Goal: Task Accomplishment & Management: Complete application form

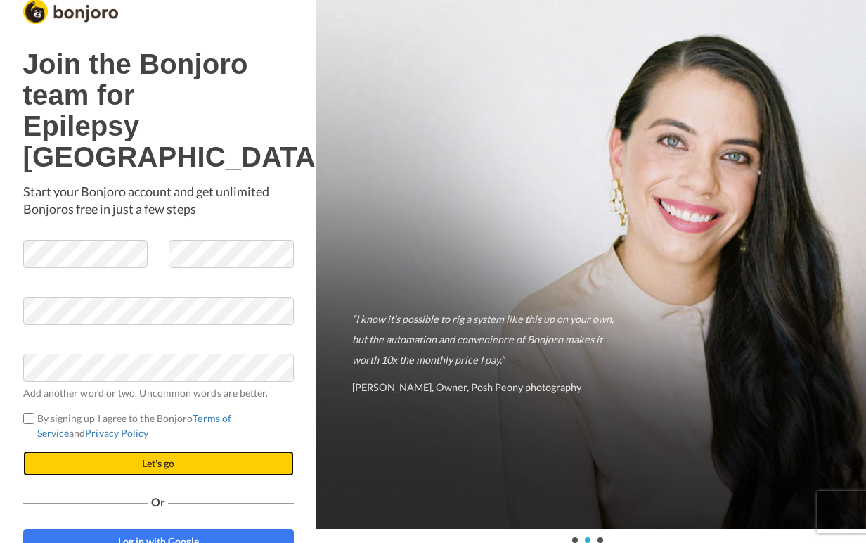
click at [167, 451] on button "Let's go" at bounding box center [158, 463] width 271 height 25
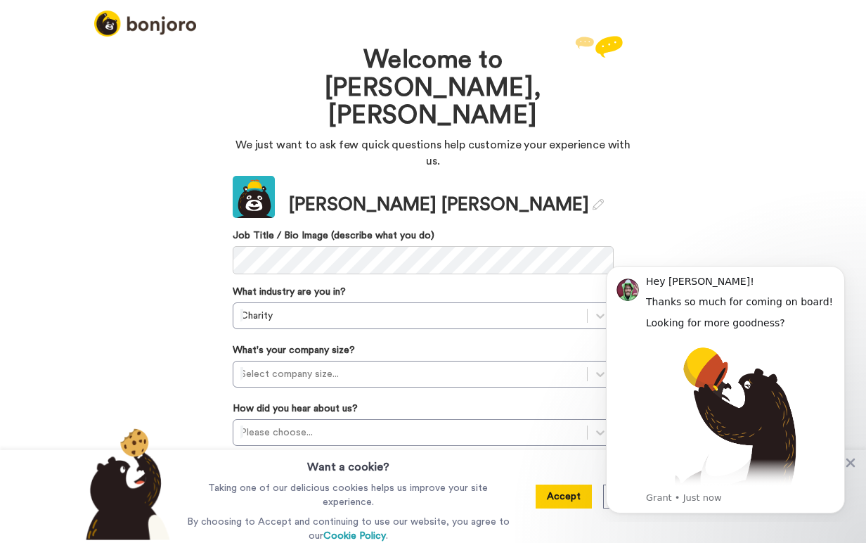
click at [594, 329] on body "Hey [PERSON_NAME]! Thanks so much for coming on board! Looking for more goodnes…" at bounding box center [725, 387] width 270 height 257
click at [588, 333] on html "Hey [PERSON_NAME]! Thanks so much for coming on board! Looking for more goodnes…" at bounding box center [725, 387] width 281 height 268
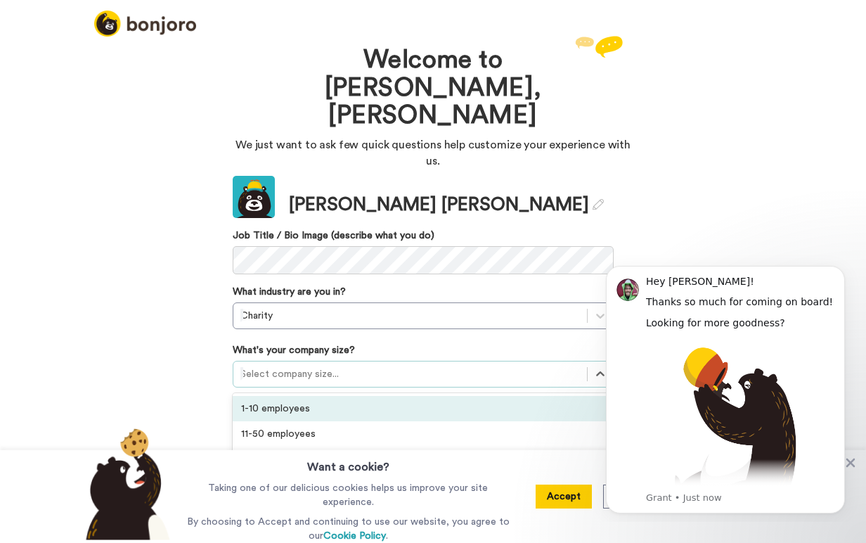
click at [413, 396] on div "1-10 employees" at bounding box center [423, 408] width 381 height 25
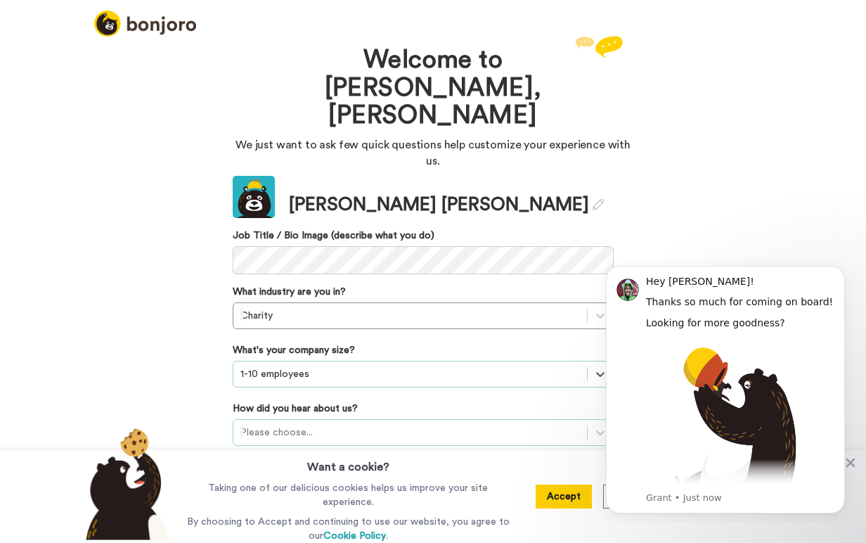
click at [289, 419] on div "Please choose..." at bounding box center [423, 432] width 381 height 27
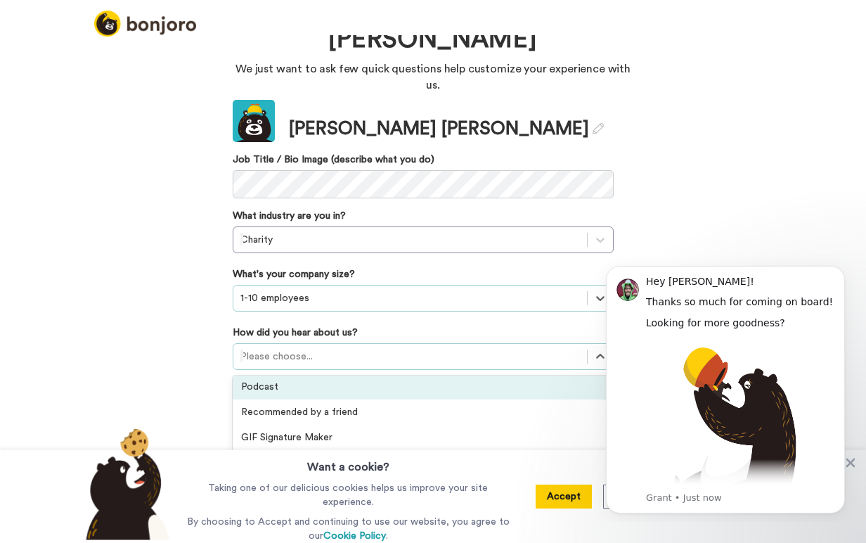
scroll to position [34, 0]
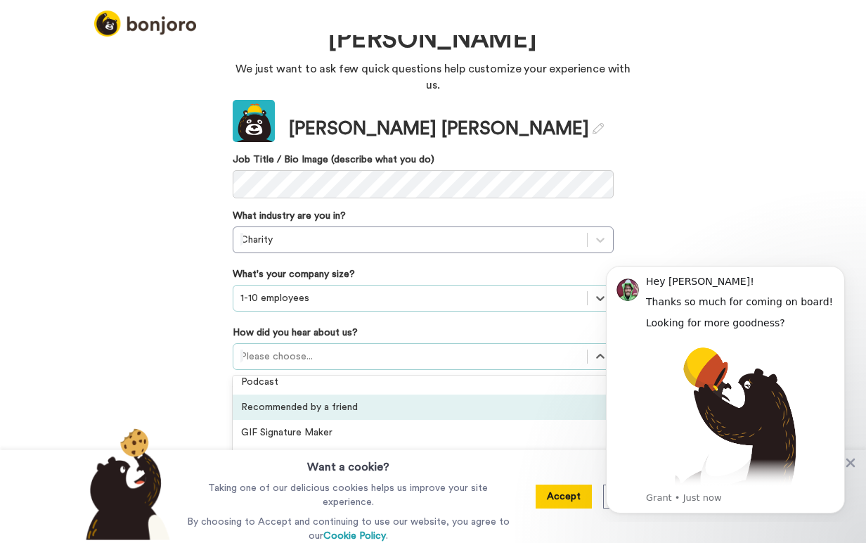
click at [342, 394] on div "Recommended by a friend" at bounding box center [423, 406] width 381 height 25
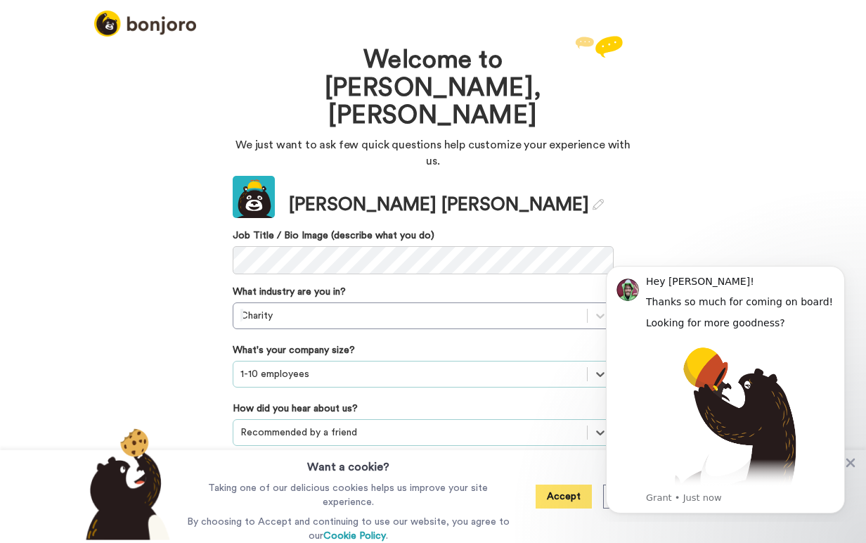
click at [566, 498] on button "Accept" at bounding box center [564, 496] width 56 height 24
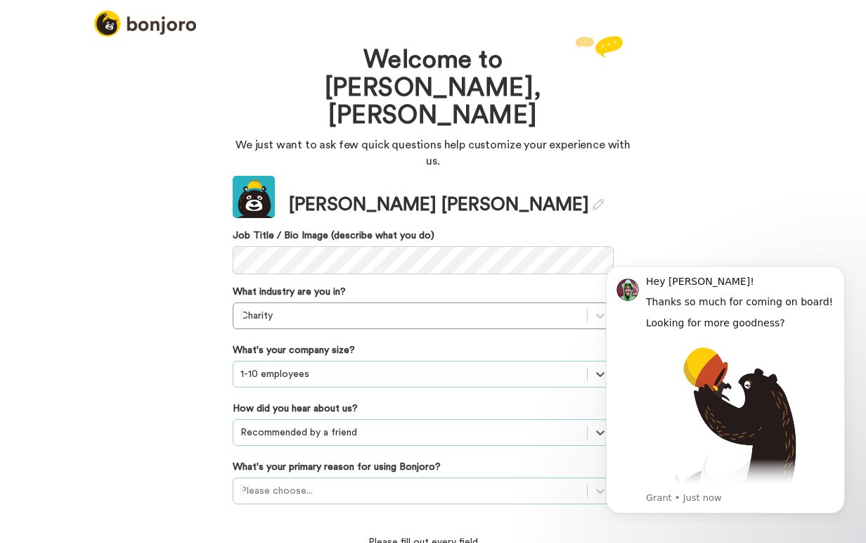
click at [356, 477] on div "Please choose..." at bounding box center [423, 490] width 381 height 27
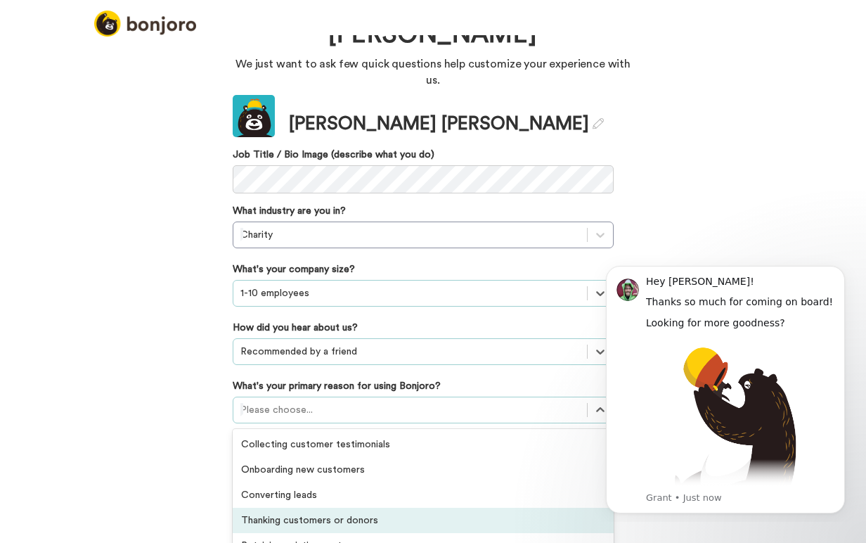
click at [358, 507] on div "Thanking customers or donors" at bounding box center [423, 519] width 381 height 25
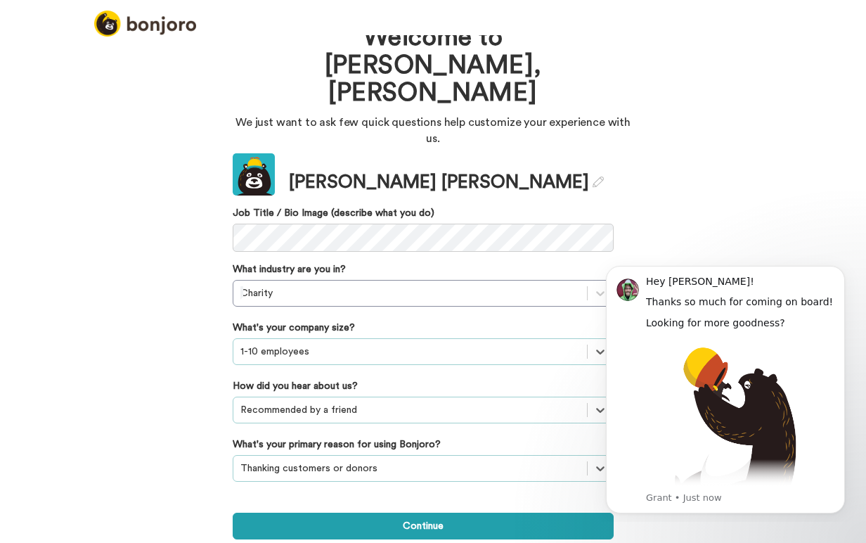
scroll to position [0, 0]
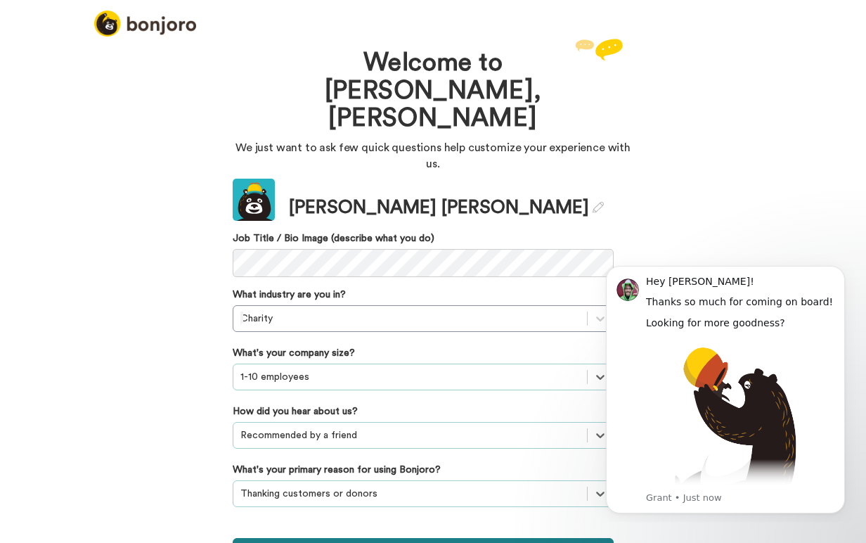
click at [413, 538] on button "Continue" at bounding box center [423, 551] width 381 height 27
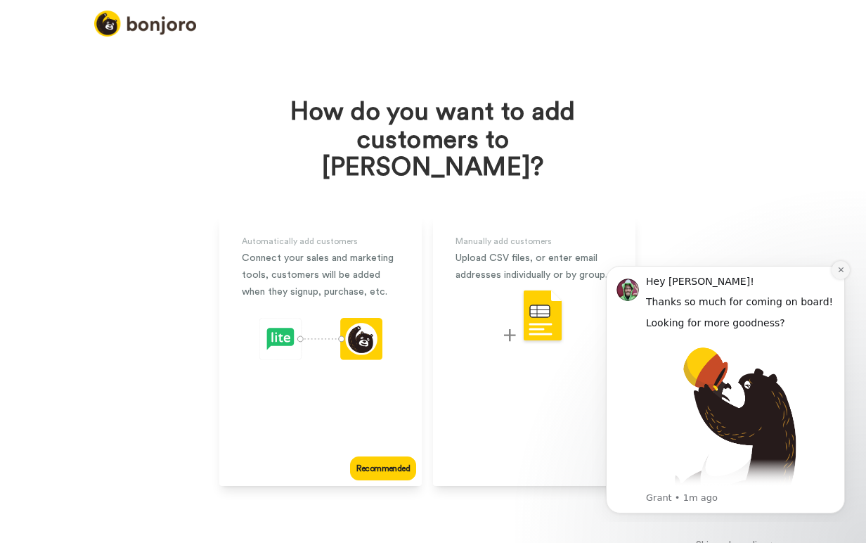
click at [838, 272] on icon "Dismiss notification" at bounding box center [841, 270] width 8 height 8
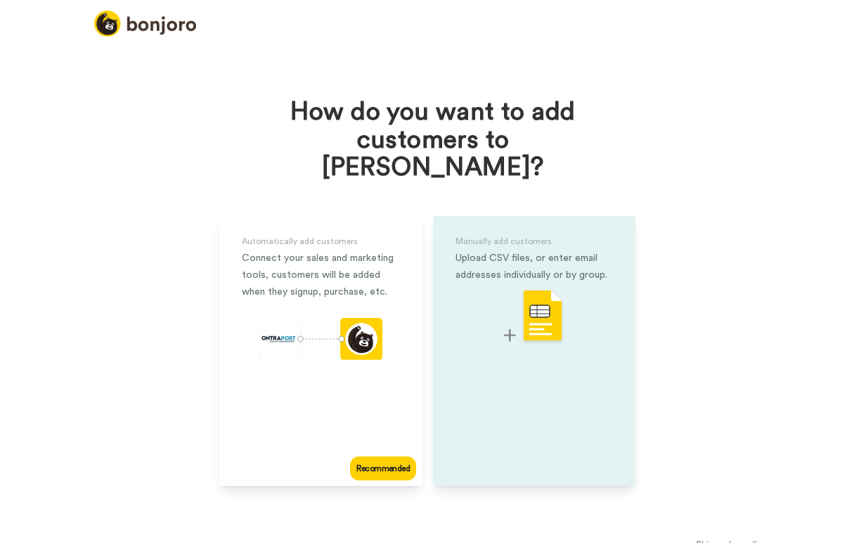
click at [519, 409] on div "Manually add customers Upload CSV files, or enter email addresses individually …" at bounding box center [534, 351] width 202 height 270
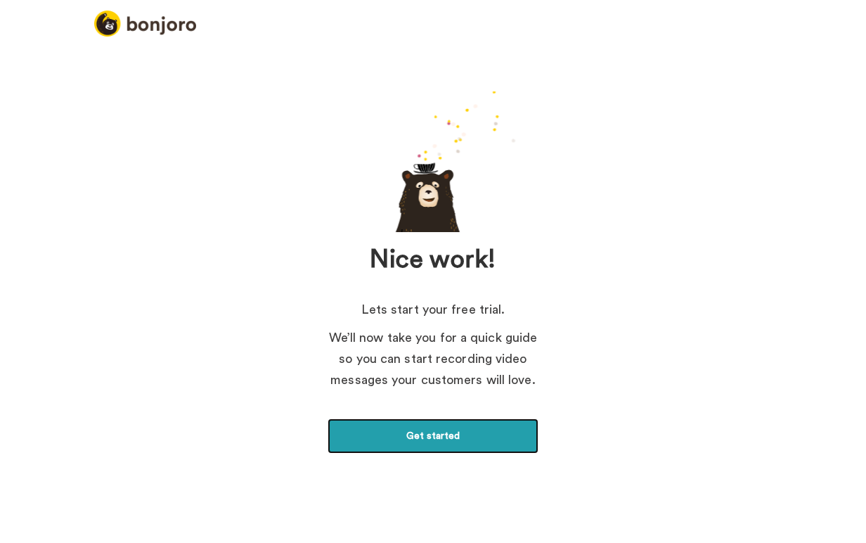
click at [430, 446] on link "Get started" at bounding box center [433, 435] width 211 height 35
